Goal: Information Seeking & Learning: Learn about a topic

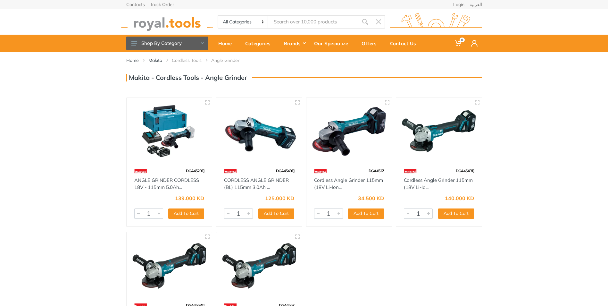
click at [358, 135] on img at bounding box center [349, 131] width 74 height 55
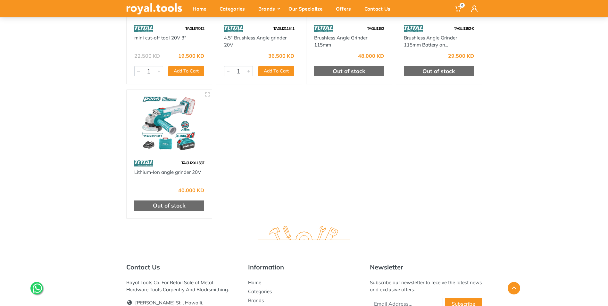
scroll to position [221, 0]
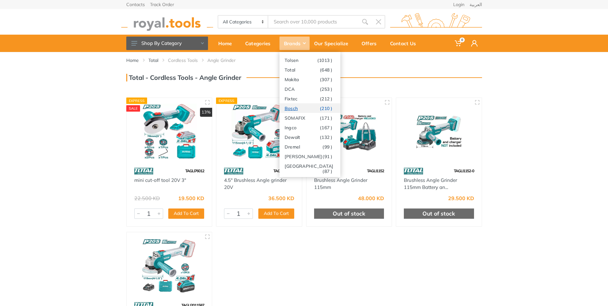
click at [297, 109] on link "Bosch (210 )" at bounding box center [310, 108] width 61 height 10
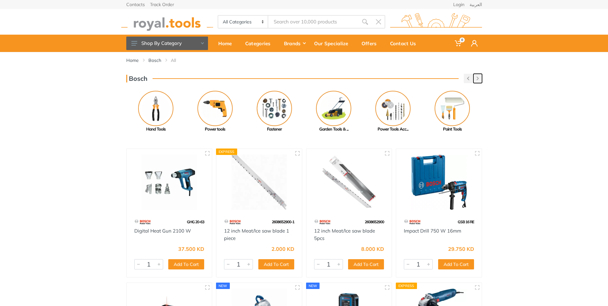
click at [477, 78] on icon "button" at bounding box center [478, 79] width 2 height 4
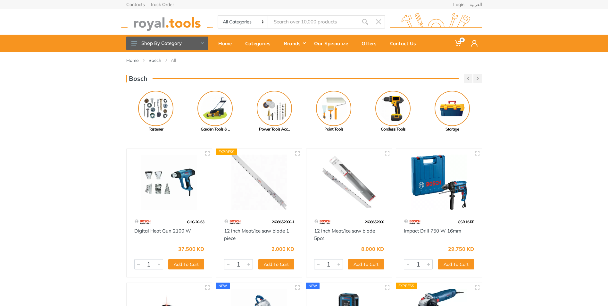
click at [399, 105] on img at bounding box center [393, 108] width 35 height 35
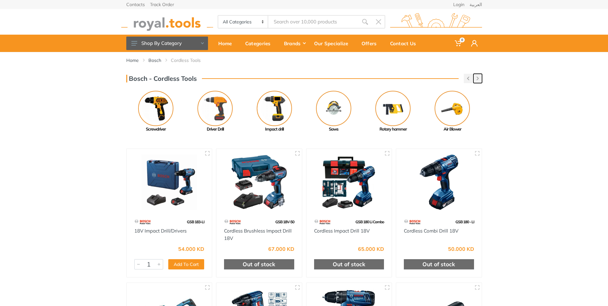
click at [476, 78] on button "button" at bounding box center [478, 78] width 9 height 9
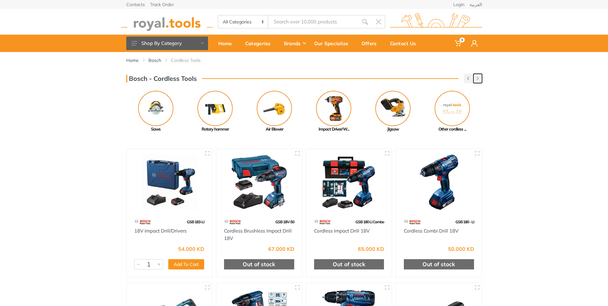
click at [476, 78] on button "button" at bounding box center [478, 78] width 9 height 9
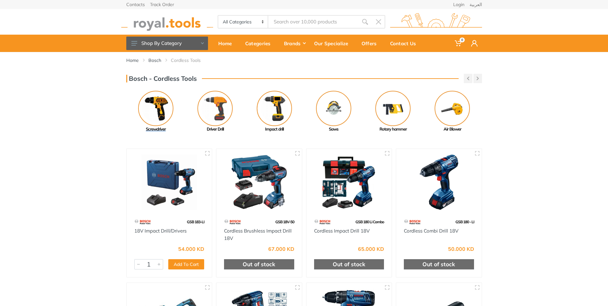
click at [154, 109] on img at bounding box center [155, 108] width 35 height 35
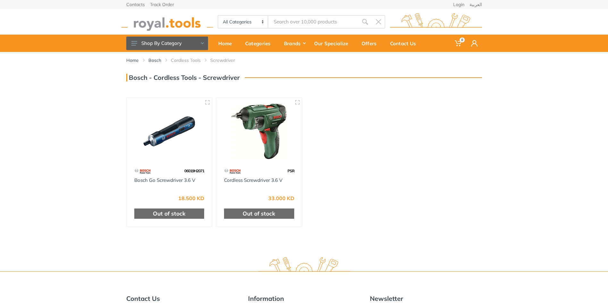
click at [272, 130] on img at bounding box center [259, 131] width 74 height 55
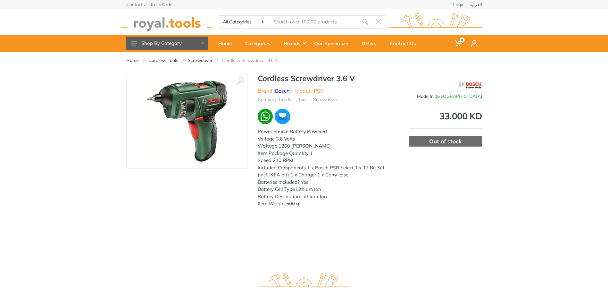
click at [220, 91] on img at bounding box center [187, 121] width 80 height 81
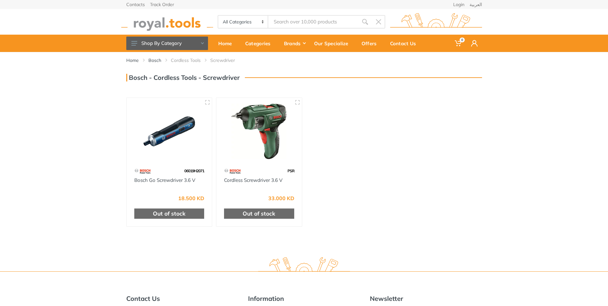
click at [180, 134] on img at bounding box center [169, 131] width 74 height 55
click at [244, 128] on img at bounding box center [259, 131] width 74 height 55
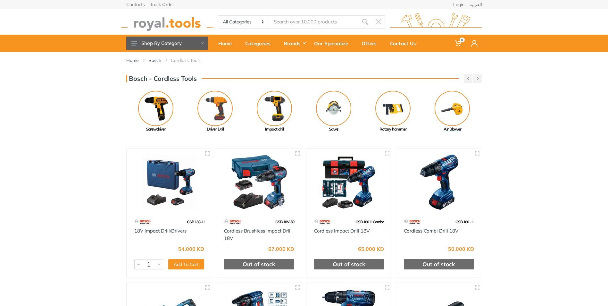
click at [454, 113] on img at bounding box center [452, 108] width 35 height 35
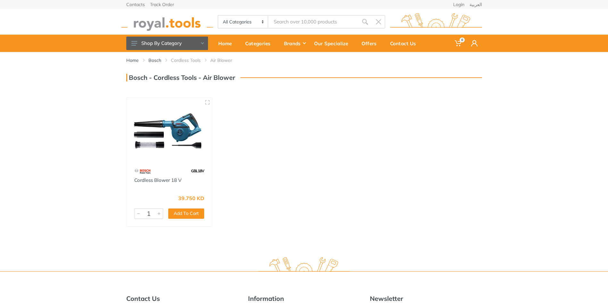
click at [143, 140] on img at bounding box center [169, 131] width 74 height 55
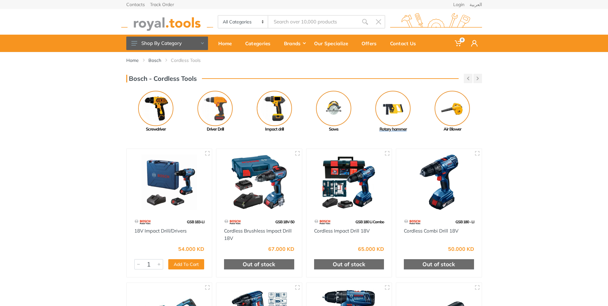
click at [393, 107] on img at bounding box center [393, 108] width 35 height 35
click at [476, 76] on button "button" at bounding box center [478, 78] width 9 height 9
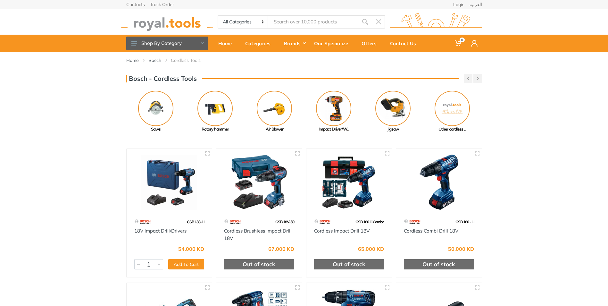
click at [324, 105] on img at bounding box center [333, 108] width 35 height 35
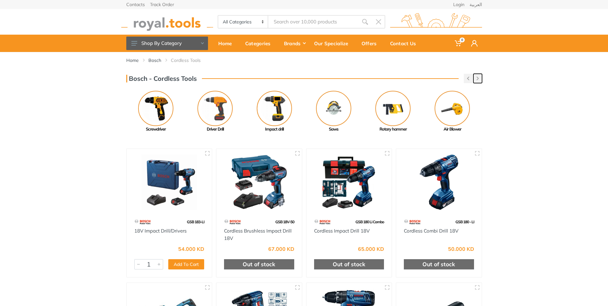
click at [477, 80] on icon "button" at bounding box center [478, 79] width 2 height 4
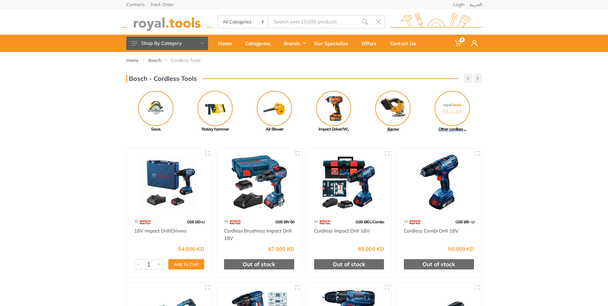
click at [458, 110] on img at bounding box center [452, 108] width 35 height 35
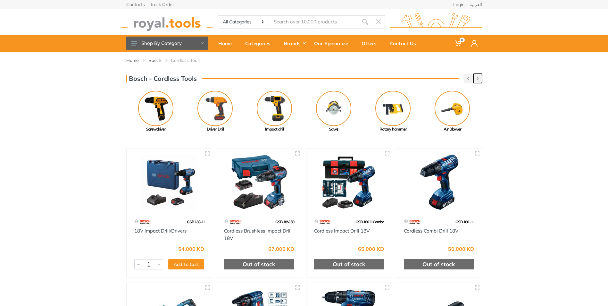
click at [478, 77] on icon "button" at bounding box center [478, 79] width 2 height 4
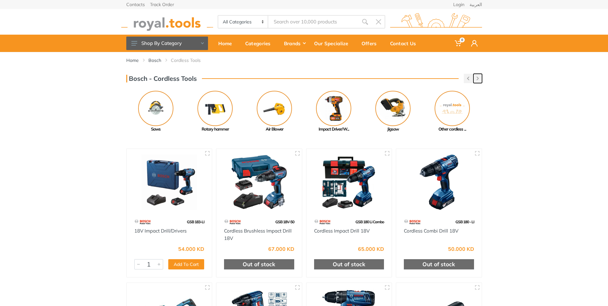
click at [478, 77] on icon "button" at bounding box center [478, 79] width 2 height 4
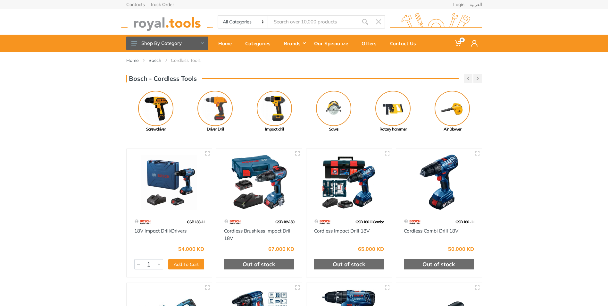
click at [291, 25] on input "Site search" at bounding box center [313, 21] width 90 height 13
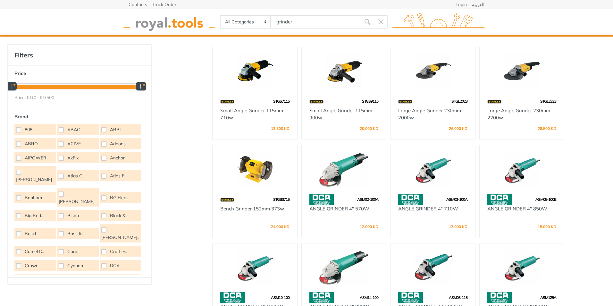
type input "grinder"
click at [20, 231] on span at bounding box center [18, 233] width 5 height 5
click at [0, 0] on input "Bosch" at bounding box center [0, 0] width 0 height 0
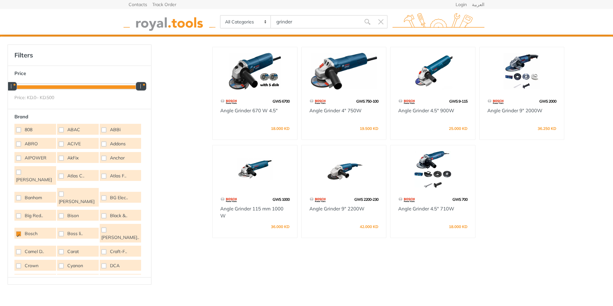
click at [19, 231] on span at bounding box center [18, 233] width 5 height 5
click at [0, 0] on input "Bosch" at bounding box center [0, 0] width 0 height 0
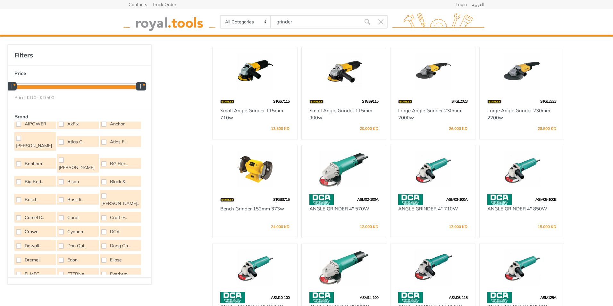
scroll to position [64, 0]
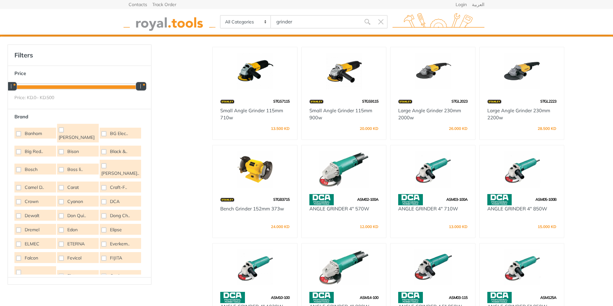
click at [18, 213] on span at bounding box center [18, 215] width 5 height 5
click at [0, 0] on input "Dewalt" at bounding box center [0, 0] width 0 height 0
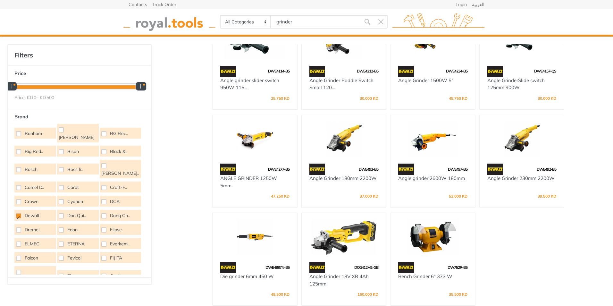
scroll to position [146, 0]
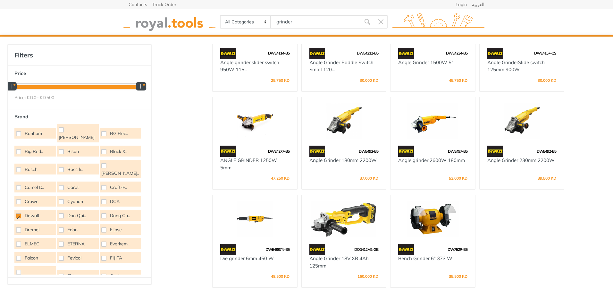
click at [19, 213] on span at bounding box center [18, 215] width 5 height 5
click at [0, 0] on input "Dewalt" at bounding box center [0, 0] width 0 height 0
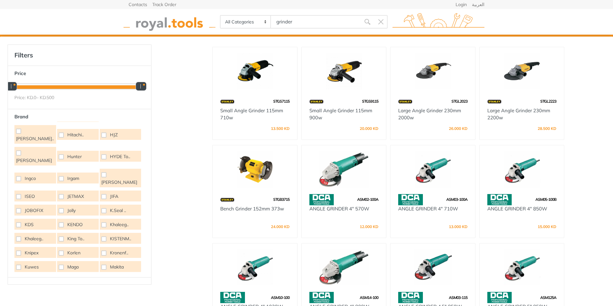
scroll to position [289, 0]
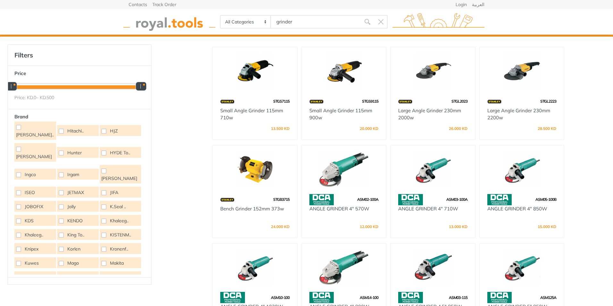
click at [101, 261] on span at bounding box center [103, 263] width 5 height 5
click at [0, 0] on input "Makita" at bounding box center [0, 0] width 0 height 0
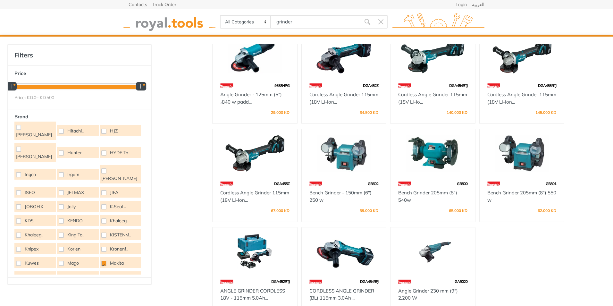
scroll to position [180, 0]
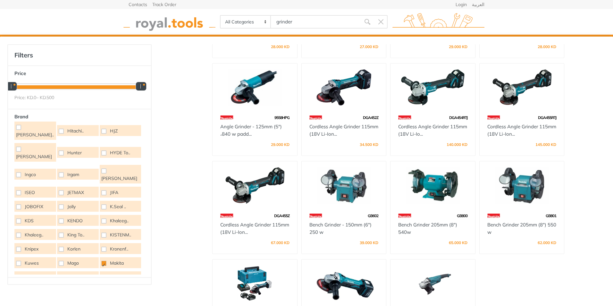
click at [337, 103] on img at bounding box center [344, 87] width 73 height 37
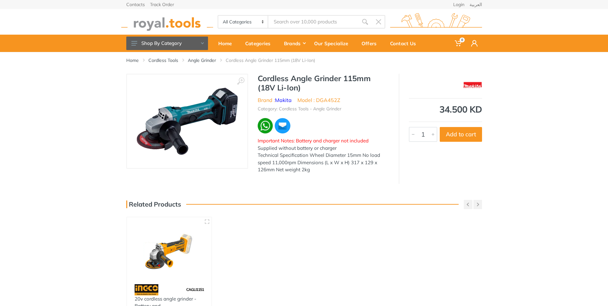
click at [164, 108] on img at bounding box center [187, 121] width 101 height 67
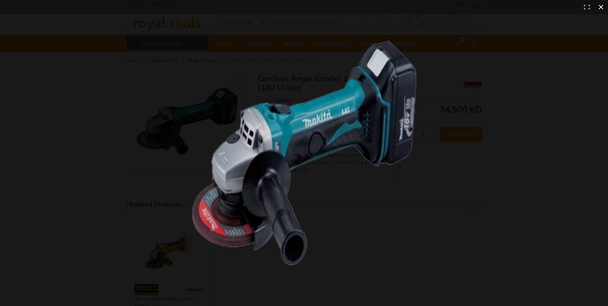
click at [164, 108] on div at bounding box center [304, 153] width 608 height 306
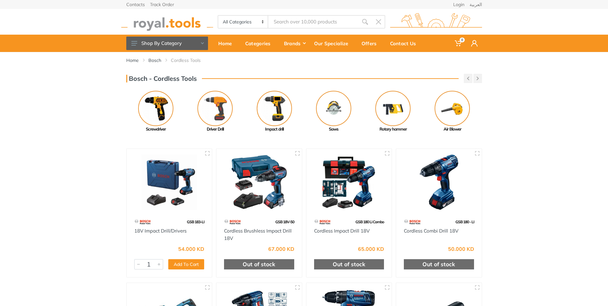
click at [300, 20] on input "Site search" at bounding box center [313, 21] width 90 height 13
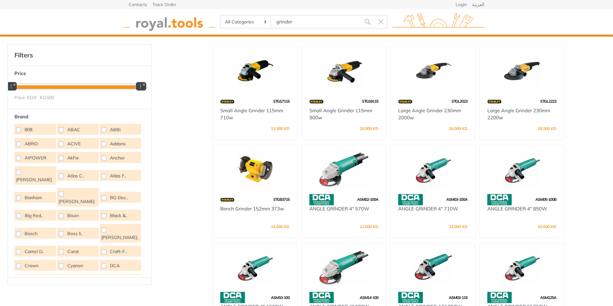
type input "grinder"
drag, startPoint x: 140, startPoint y: 85, endPoint x: 25, endPoint y: 87, distance: 115.5
click at [25, 87] on div at bounding box center [26, 86] width 10 height 8
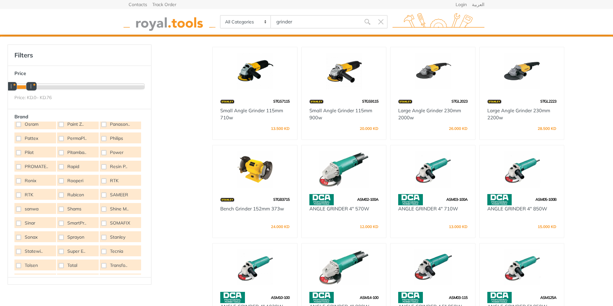
drag, startPoint x: 27, startPoint y: 87, endPoint x: 33, endPoint y: 86, distance: 5.8
click at [33, 86] on div at bounding box center [32, 86] width 10 height 8
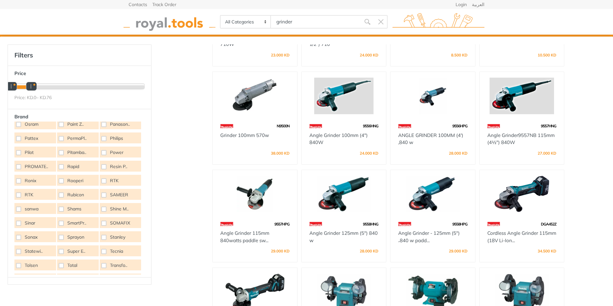
scroll to position [928, 0]
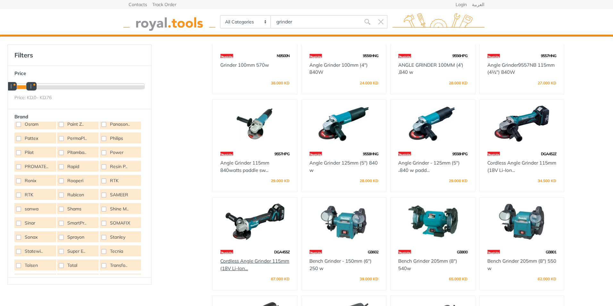
click at [222, 258] on link "Cordless Angle Grinder 115mm (18V Li-Ion..." at bounding box center [254, 264] width 69 height 13
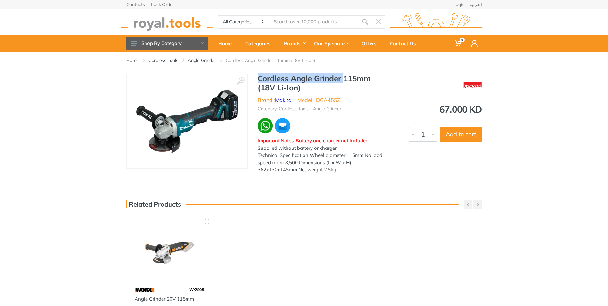
drag, startPoint x: 258, startPoint y: 77, endPoint x: 344, endPoint y: 75, distance: 86.0
click at [344, 75] on h1 "Cordless Angle Grinder 115mm (18V Li-Ion)" at bounding box center [323, 83] width 131 height 19
copy h1 "Cordless Angle Grinder"
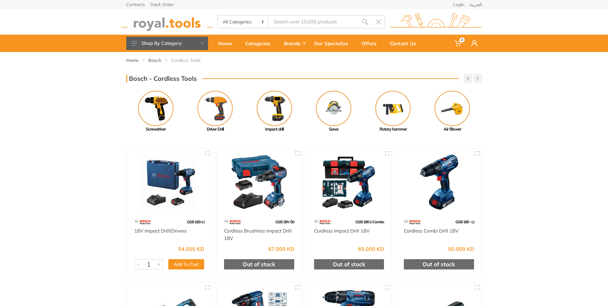
click at [161, 25] on img at bounding box center [167, 22] width 92 height 18
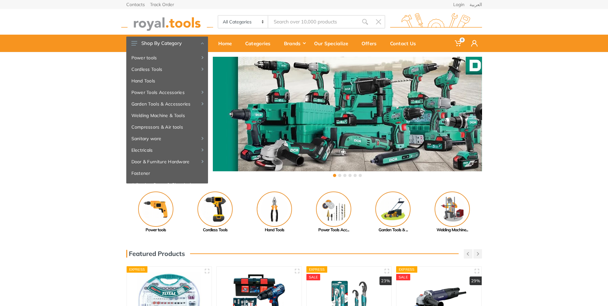
click at [290, 22] on input "Site search" at bounding box center [313, 21] width 90 height 13
paste input "Cordless Angle Grinder"
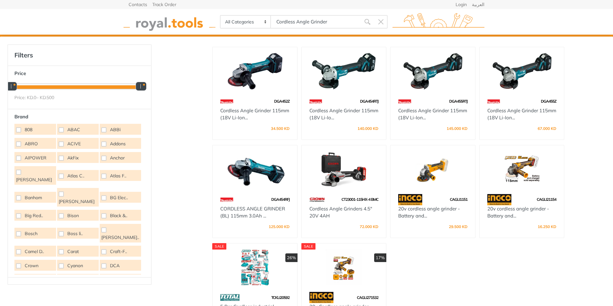
type input "Cordless Angle Grinder"
click at [513, 98] on div "DGA455Z" at bounding box center [522, 101] width 85 height 11
click at [511, 119] on link "Cordless Angle Grinder 115mm (18V Li-Ion..." at bounding box center [521, 113] width 69 height 13
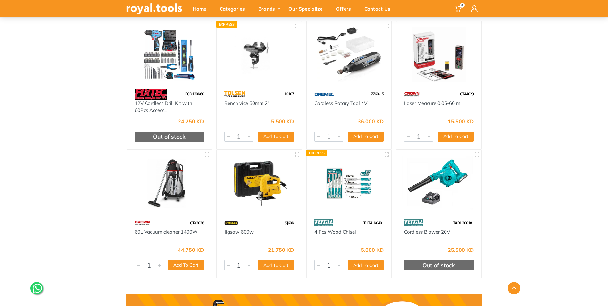
scroll to position [257, 0]
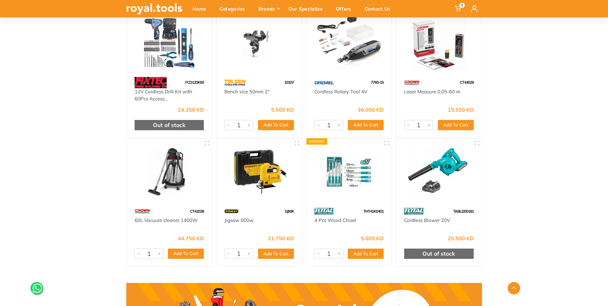
click at [255, 170] on img at bounding box center [259, 171] width 73 height 55
